Goal: Book appointment/travel/reservation

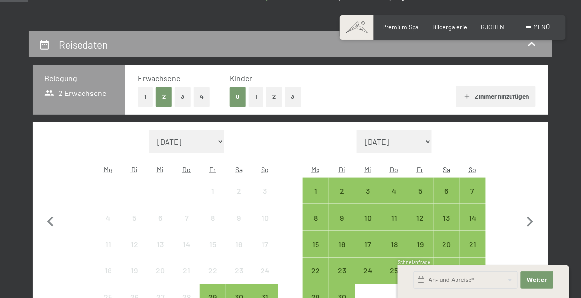
scroll to position [162, 0]
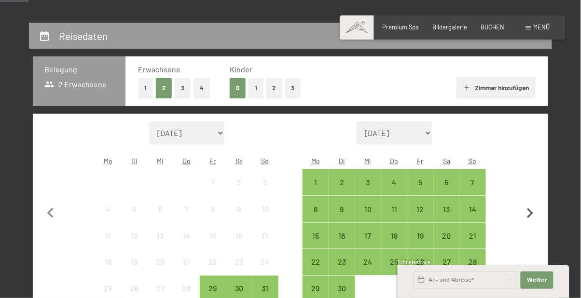
click at [536, 210] on icon "button" at bounding box center [530, 214] width 20 height 20
select select "[DATE]"
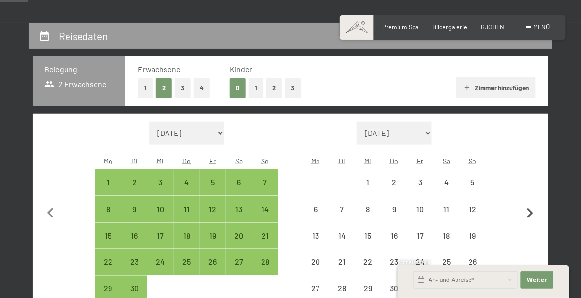
select select "[DATE]"
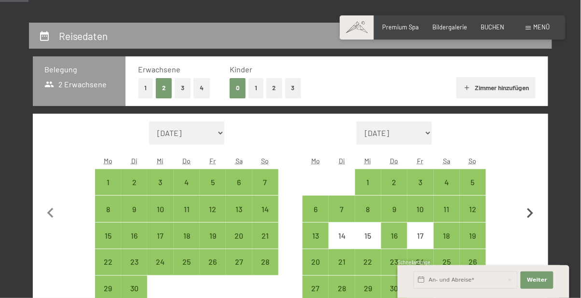
click at [533, 213] on icon "button" at bounding box center [530, 213] width 6 height 10
select select "[DATE]"
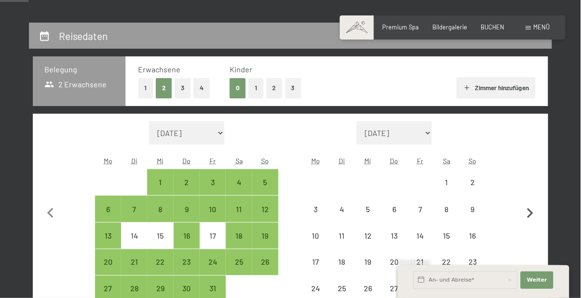
select select "[DATE]"
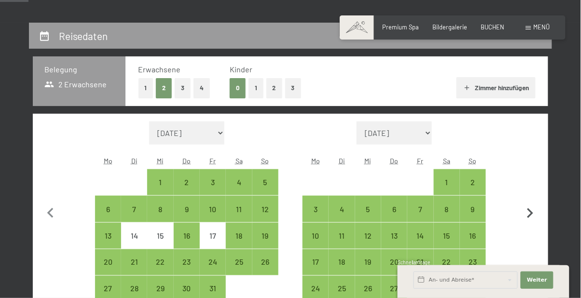
click at [532, 215] on icon "button" at bounding box center [530, 214] width 20 height 20
select select "[DATE]"
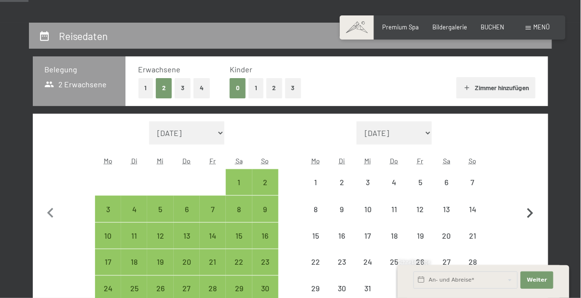
select select "[DATE]"
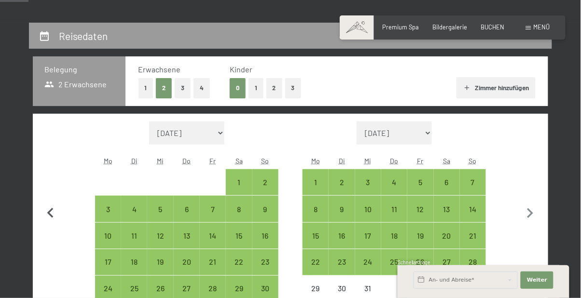
click at [52, 214] on icon "button" at bounding box center [51, 214] width 20 height 20
select select "[DATE]"
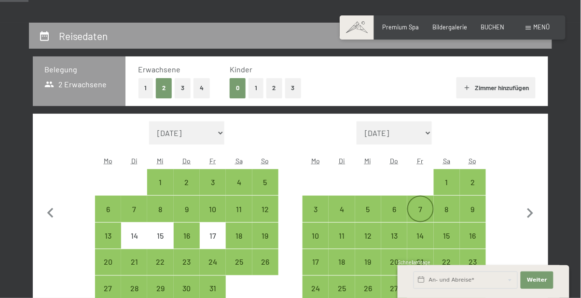
click at [419, 210] on div "7" at bounding box center [420, 218] width 24 height 24
select select "[DATE]"
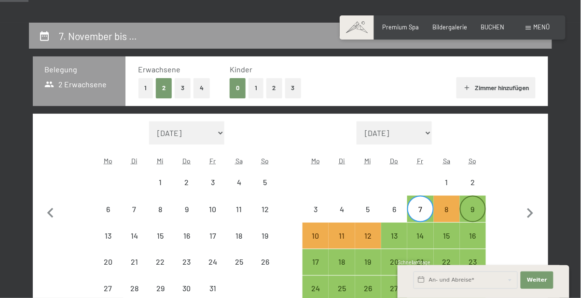
click at [476, 211] on div "9" at bounding box center [473, 218] width 24 height 24
select select "[DATE]"
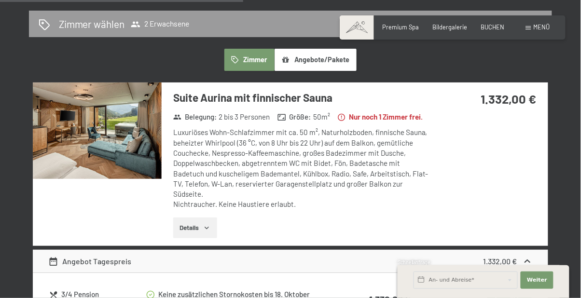
scroll to position [519, 0]
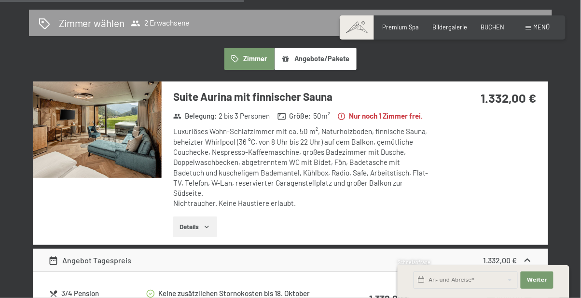
click at [75, 144] on img at bounding box center [97, 130] width 129 height 97
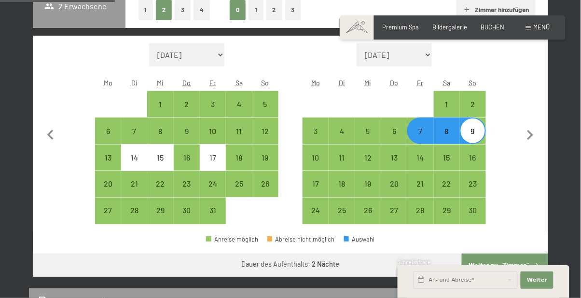
scroll to position [239, 0]
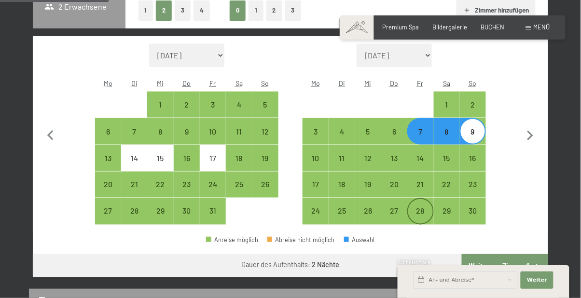
click at [422, 212] on div "28" at bounding box center [420, 220] width 24 height 24
select select "[DATE]"
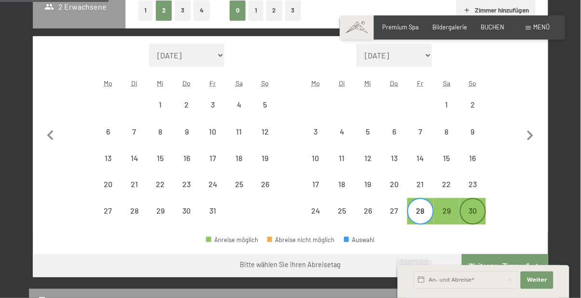
click at [477, 213] on div "30" at bounding box center [473, 220] width 24 height 24
select select "[DATE]"
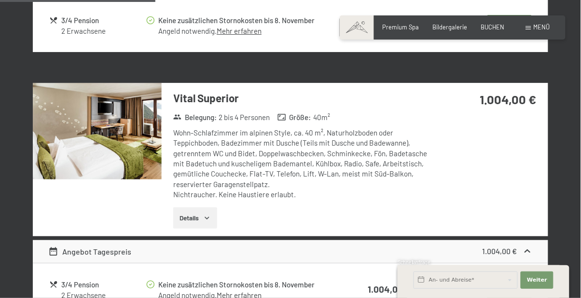
scroll to position [773, 0]
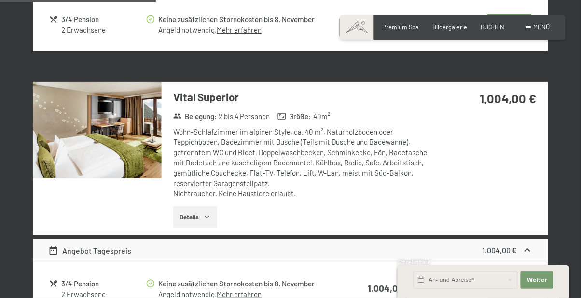
click at [85, 218] on div at bounding box center [97, 158] width 129 height 153
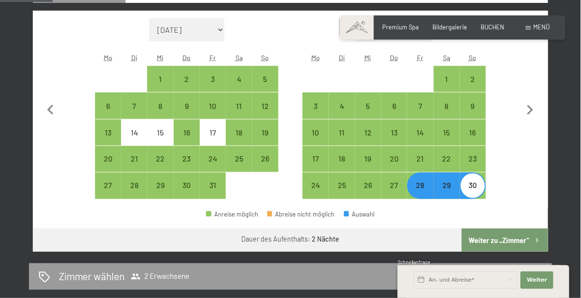
scroll to position [266, 0]
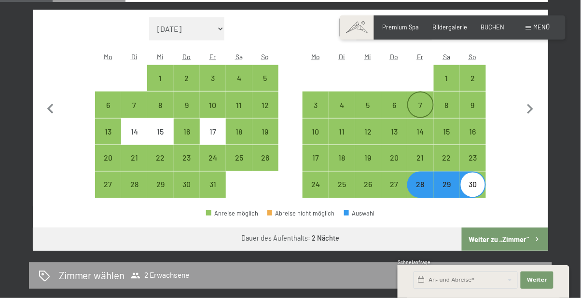
click at [422, 105] on div "7" at bounding box center [420, 113] width 24 height 24
select select "[DATE]"
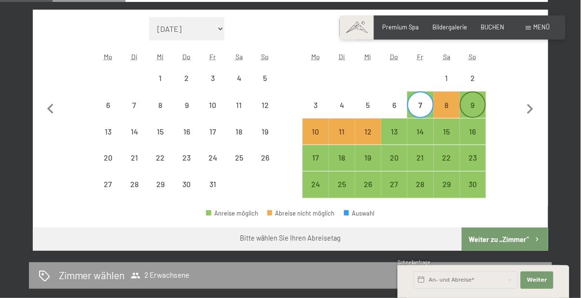
click at [478, 103] on div "9" at bounding box center [473, 113] width 24 height 24
select select "[DATE]"
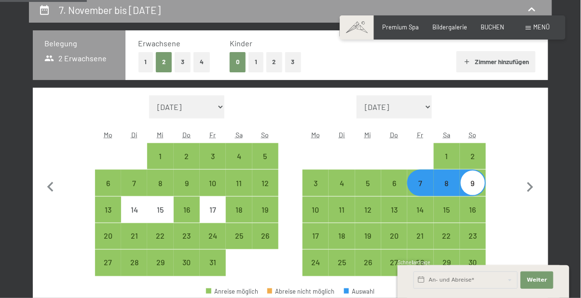
scroll to position [194, 0]
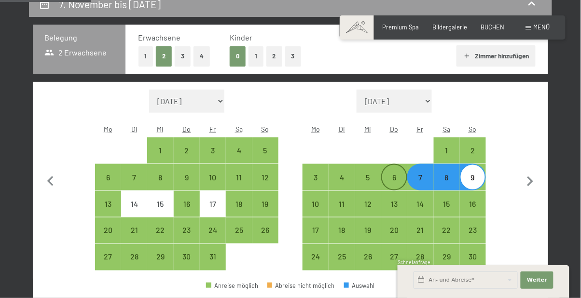
click at [392, 175] on div "6" at bounding box center [394, 186] width 24 height 24
select select "[DATE]"
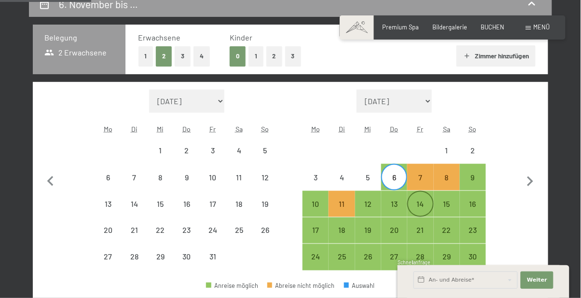
click at [429, 203] on div "14" at bounding box center [420, 212] width 24 height 24
select select "[DATE]"
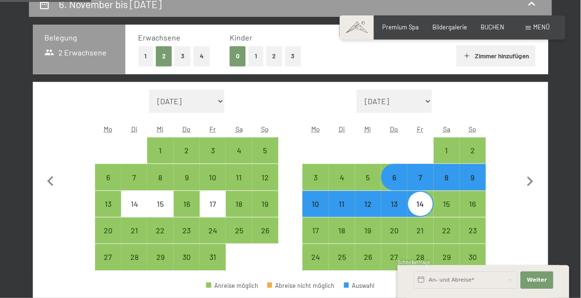
click at [416, 206] on div "14" at bounding box center [420, 212] width 24 height 24
select select "[DATE]"
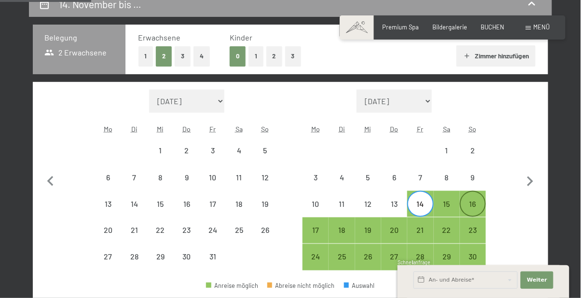
click at [472, 204] on div "16" at bounding box center [473, 212] width 24 height 24
select select "[DATE]"
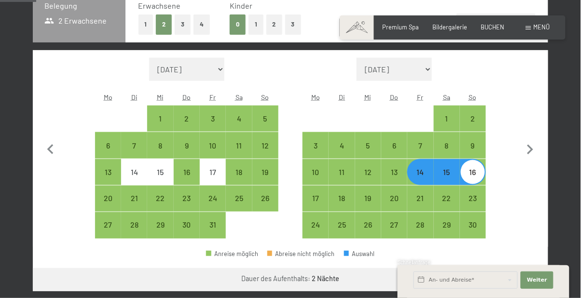
scroll to position [229, 0]
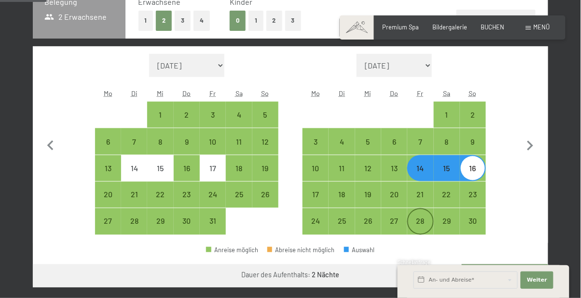
click at [424, 220] on div "28" at bounding box center [420, 230] width 24 height 24
select select "[DATE]"
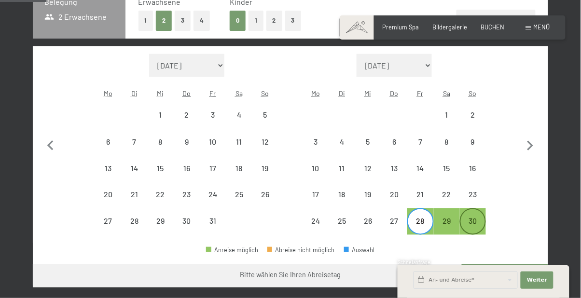
click at [471, 223] on div "30" at bounding box center [473, 230] width 24 height 24
select select "[DATE]"
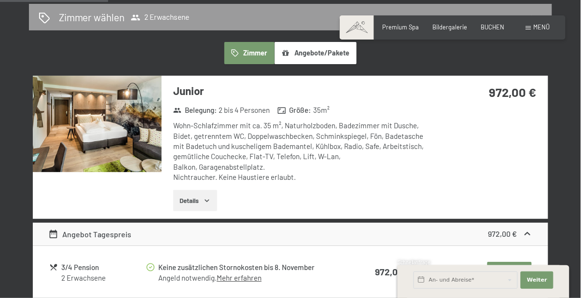
scroll to position [571, 0]
